Goal: Find specific page/section: Find specific page/section

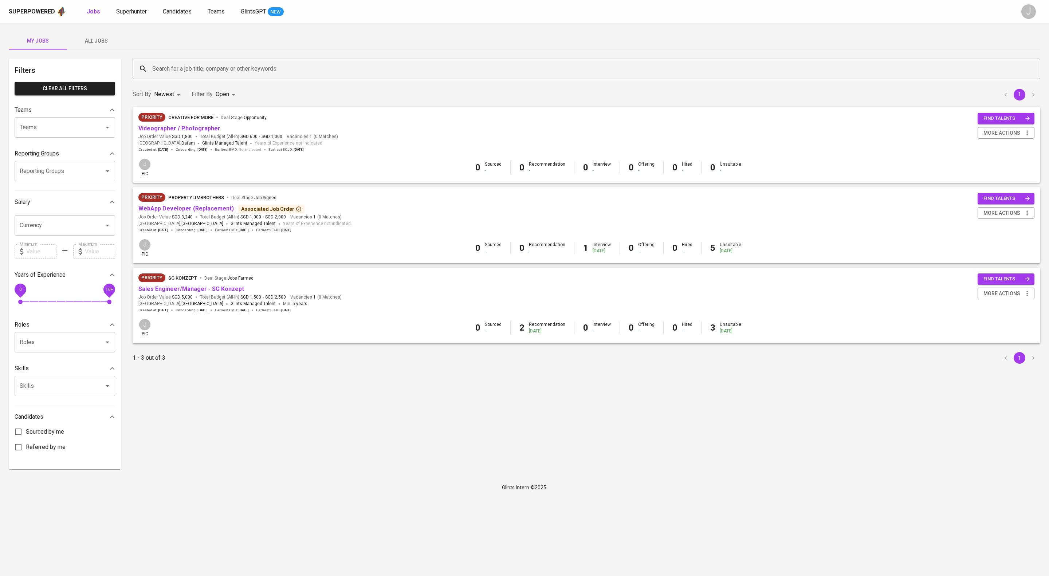
click at [490, 100] on div "Sort By Newest NEWEST Filter By Open OPEN 1" at bounding box center [586, 94] width 917 height 22
click at [492, 92] on div "Sort By Newest NEWEST Filter By Open OPEN 1" at bounding box center [586, 94] width 917 height 22
